Goal: Navigation & Orientation: Find specific page/section

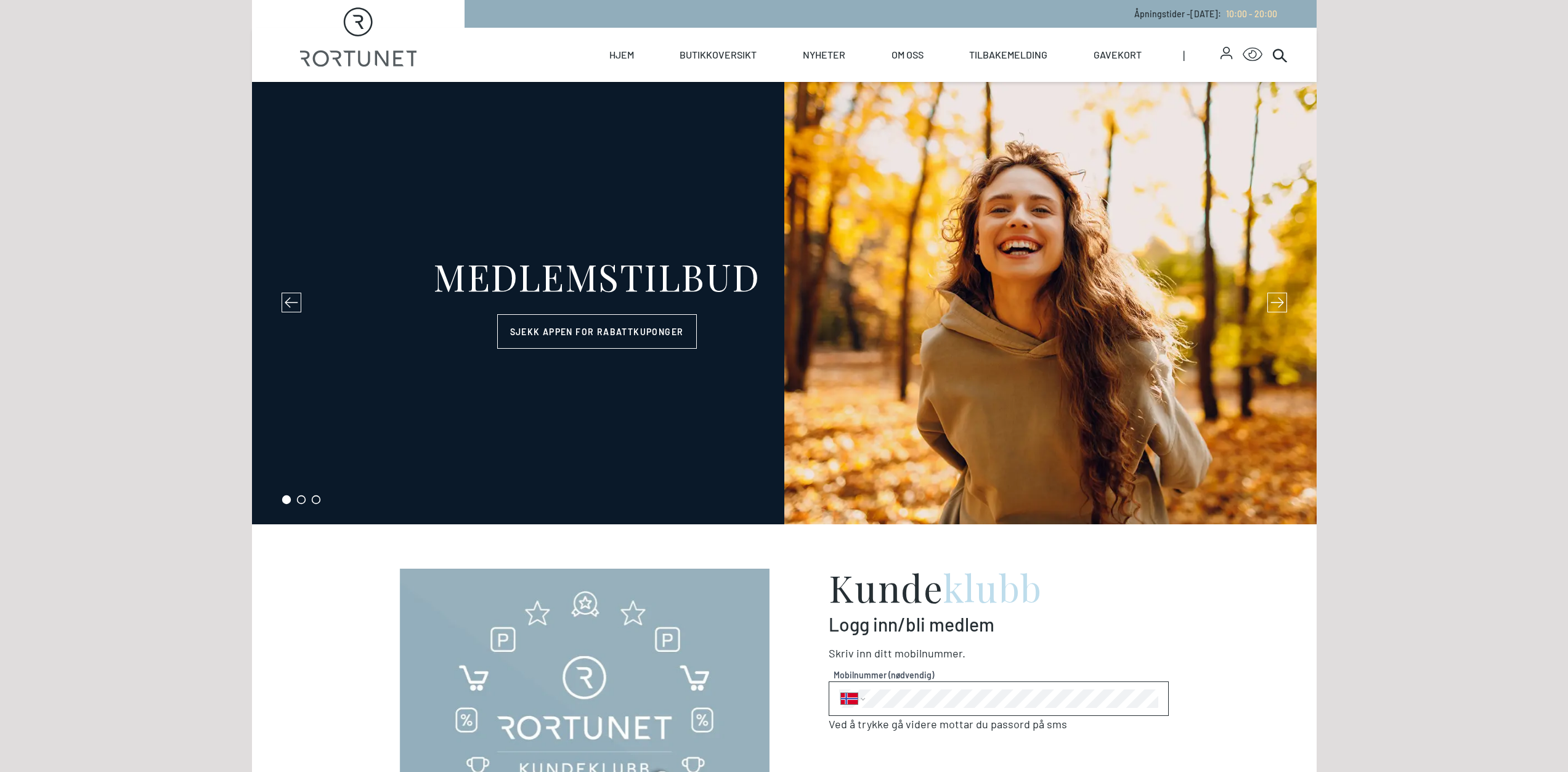
select select "NO"
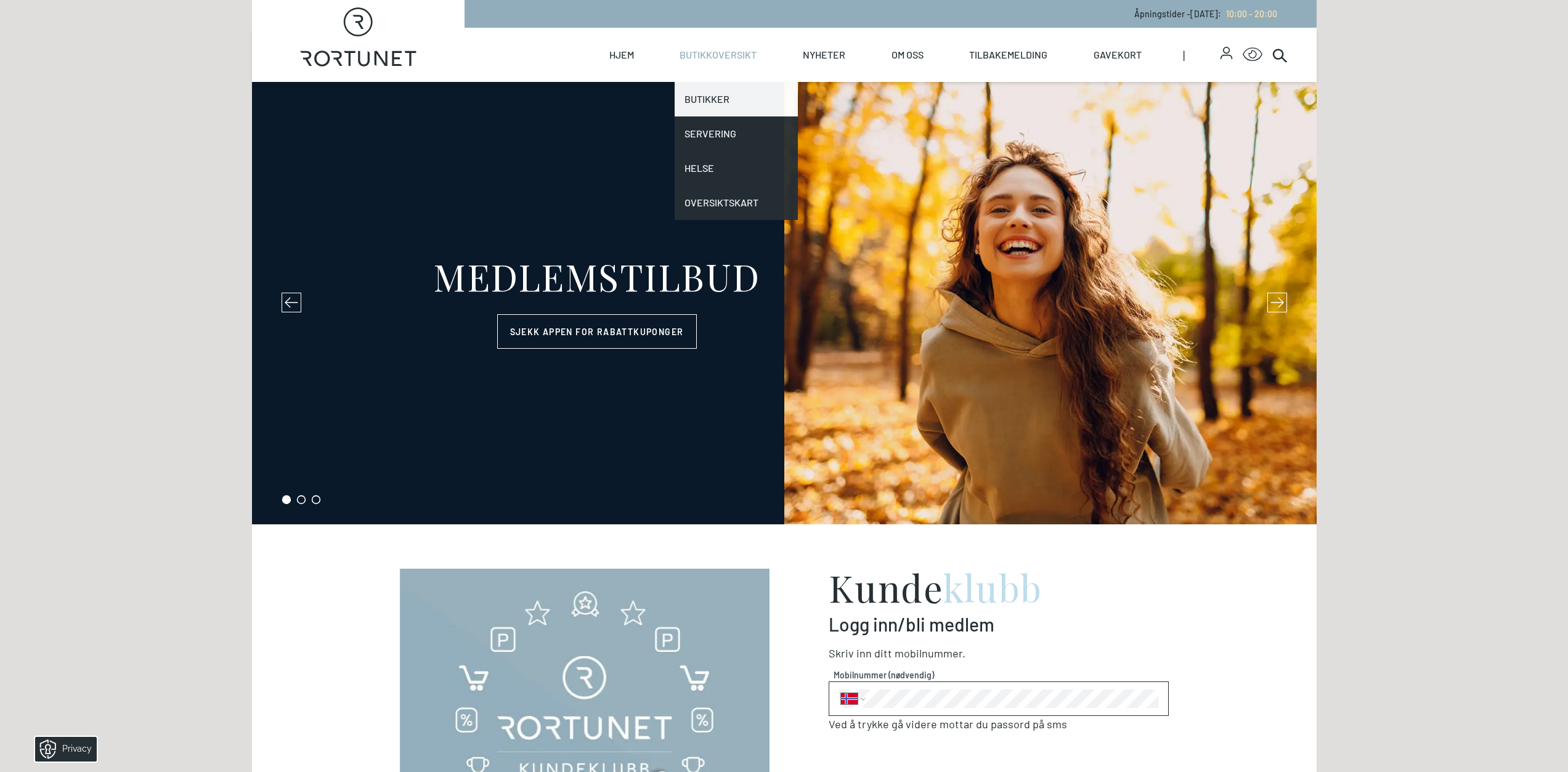
click at [722, 92] on link "Butikker" at bounding box center [736, 98] width 124 height 34
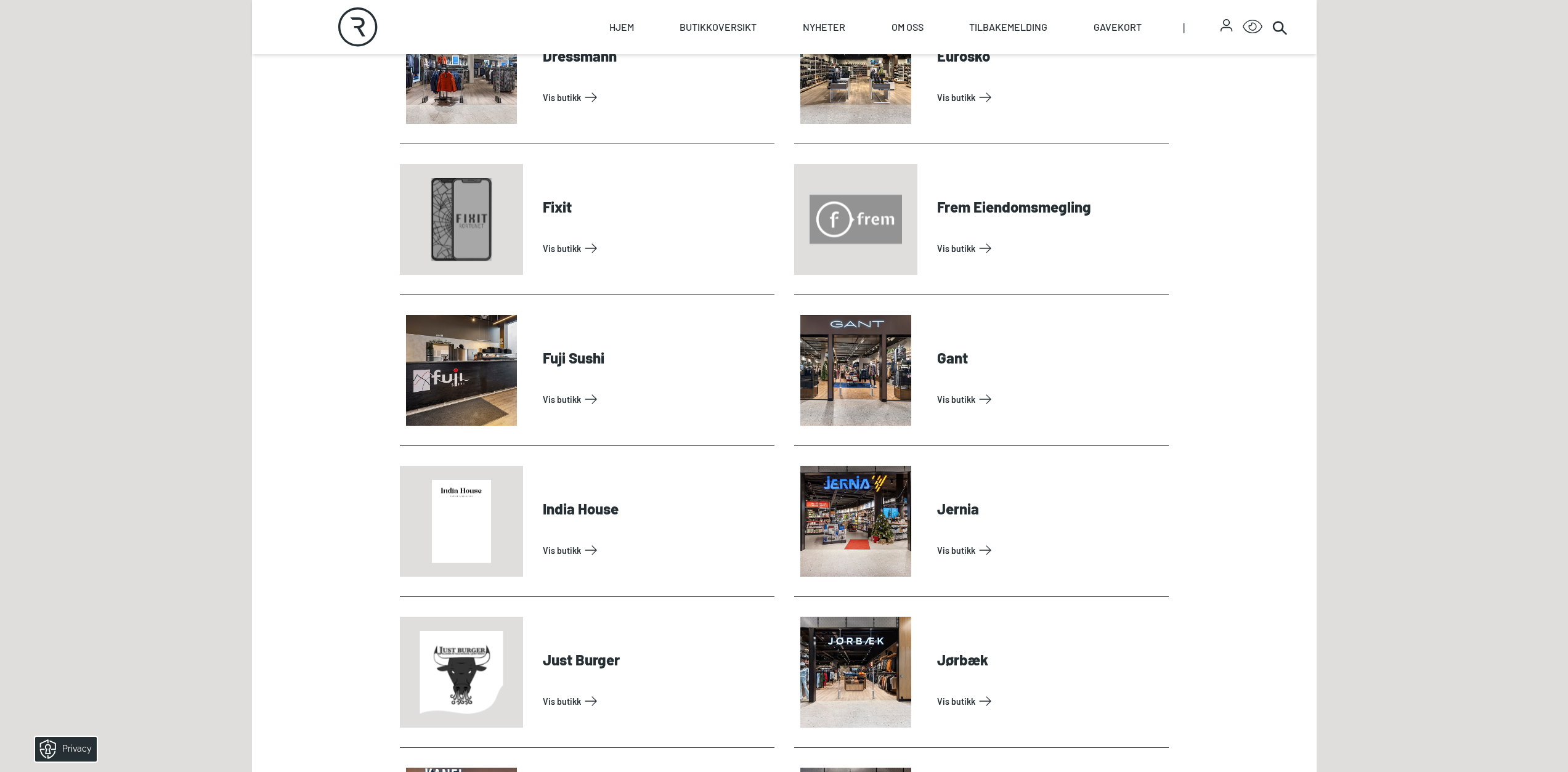
scroll to position [1417, 0]
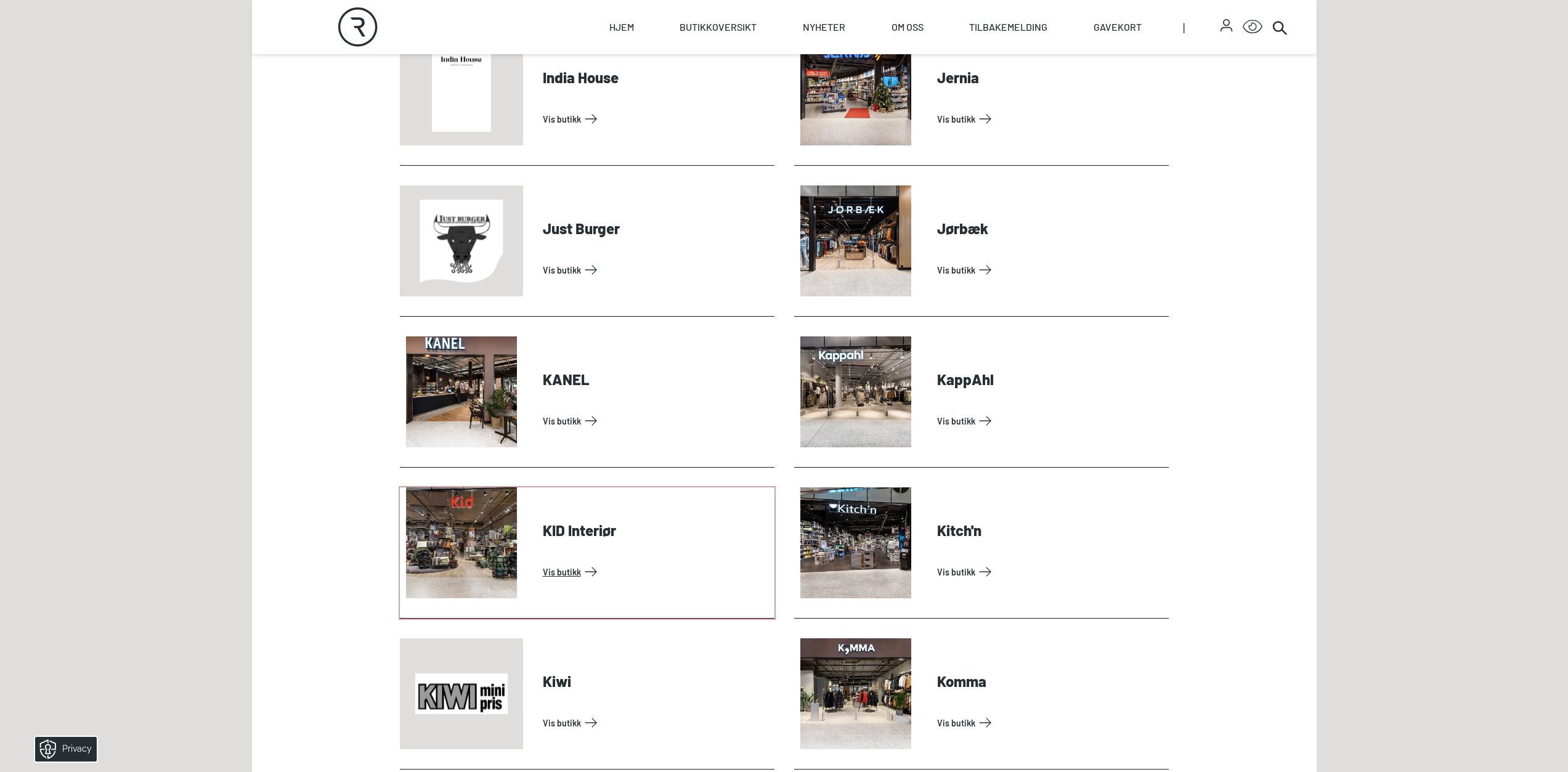
click at [566, 574] on link "Vis butikk" at bounding box center [656, 572] width 227 height 20
